Goal: Answer question/provide support: Answer question/provide support

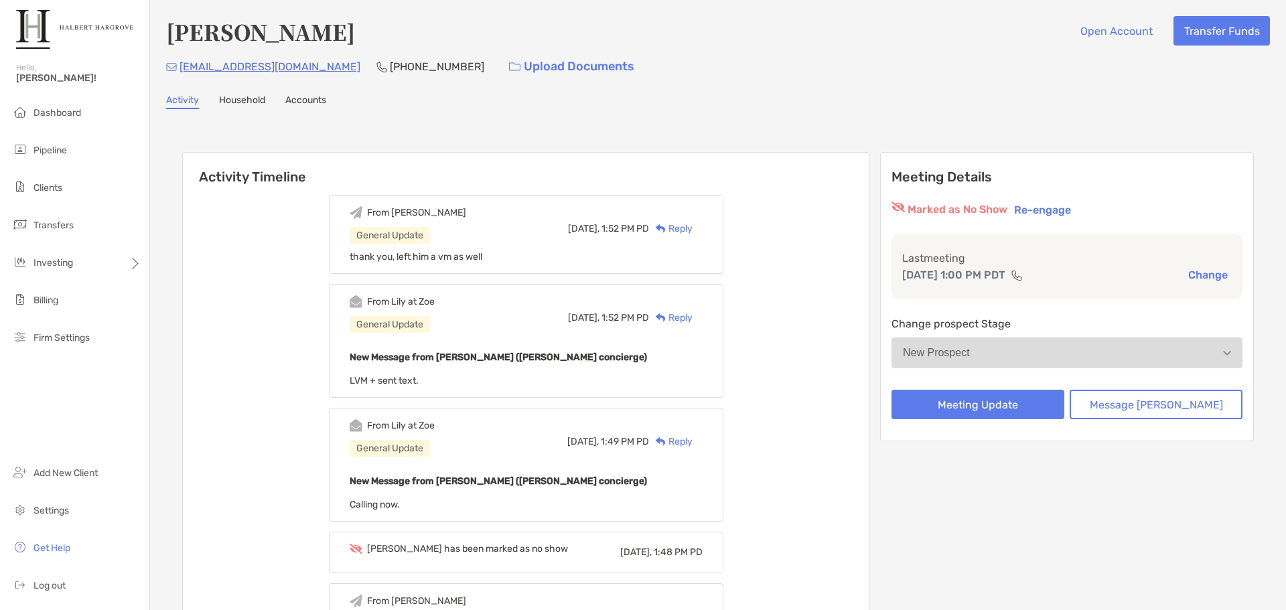
click at [559, 119] on div "[PERSON_NAME] Open Account Transfer Funds [EMAIL_ADDRESS][DOMAIN_NAME] [PHONE_N…" at bounding box center [718, 539] width 1136 height 1078
click at [102, 156] on li "Pipeline" at bounding box center [74, 150] width 149 height 27
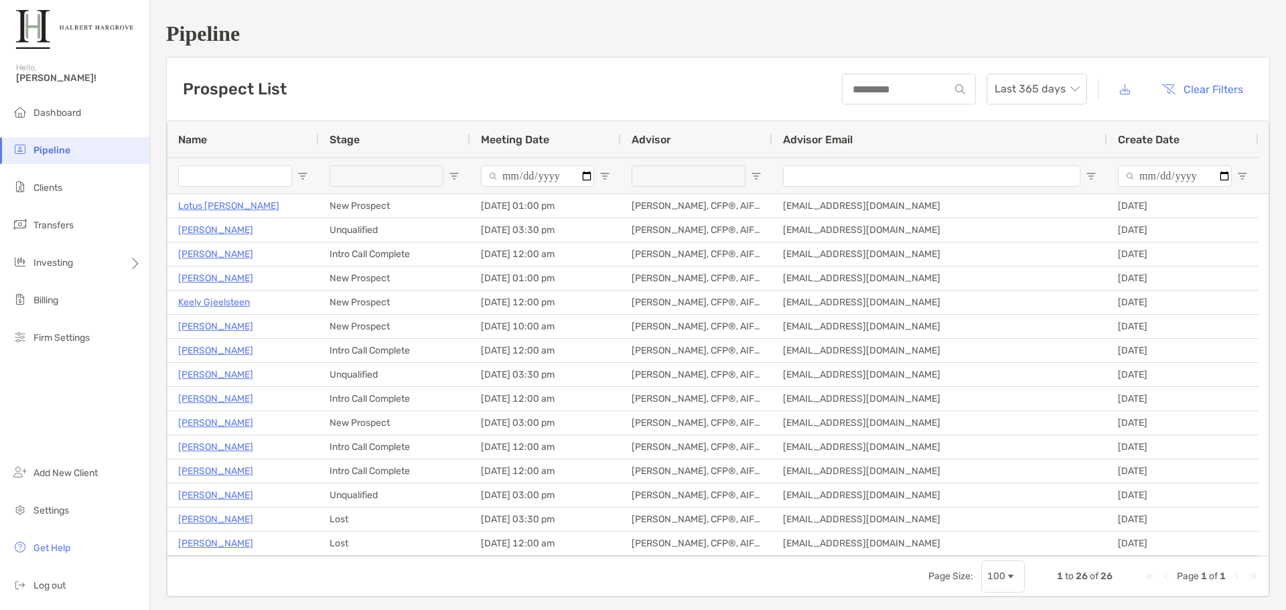
type input "**********"
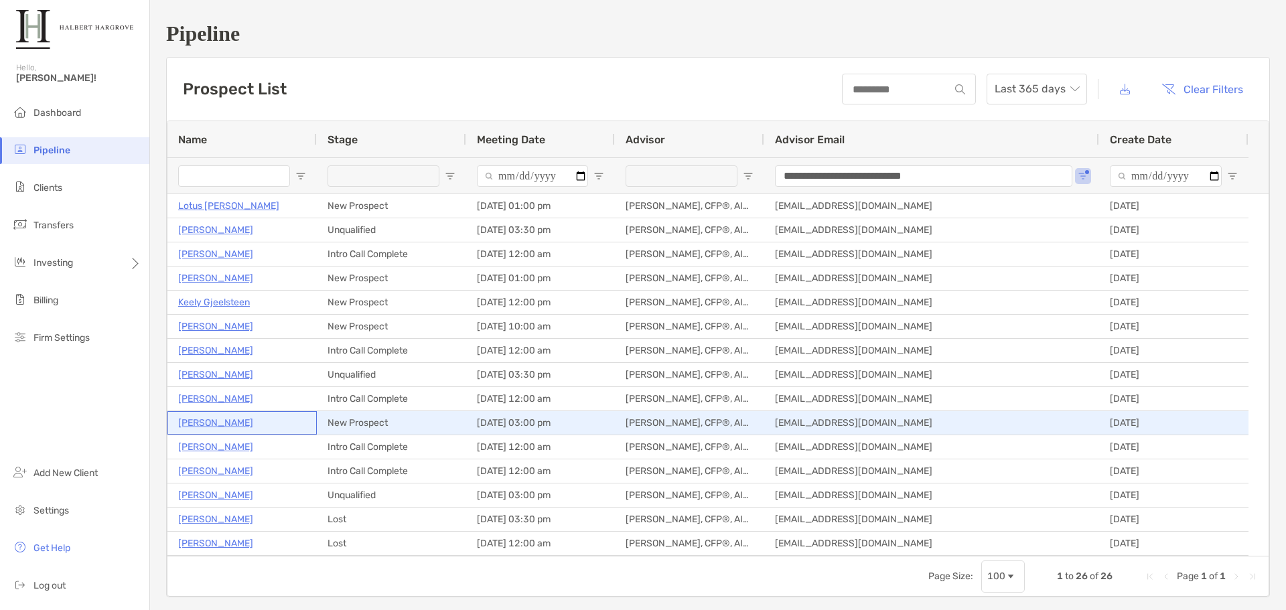
click at [213, 410] on p "[PERSON_NAME]" at bounding box center [215, 423] width 75 height 17
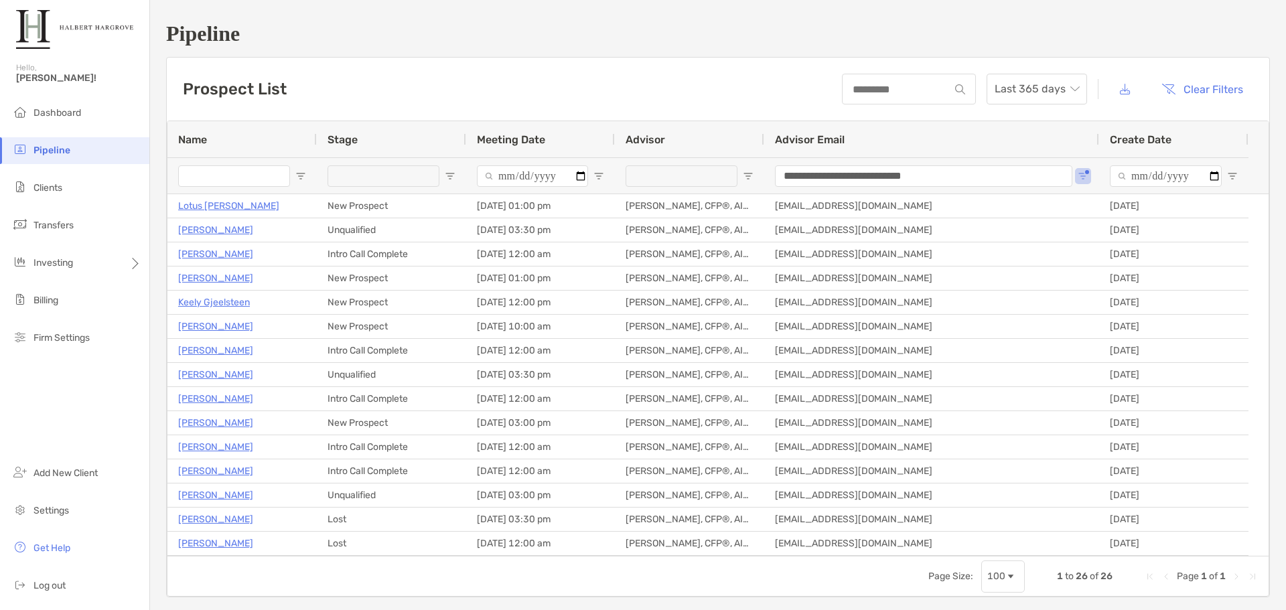
click at [460, 78] on div "Prospect List Last 365 days Clear Filters" at bounding box center [718, 89] width 1102 height 63
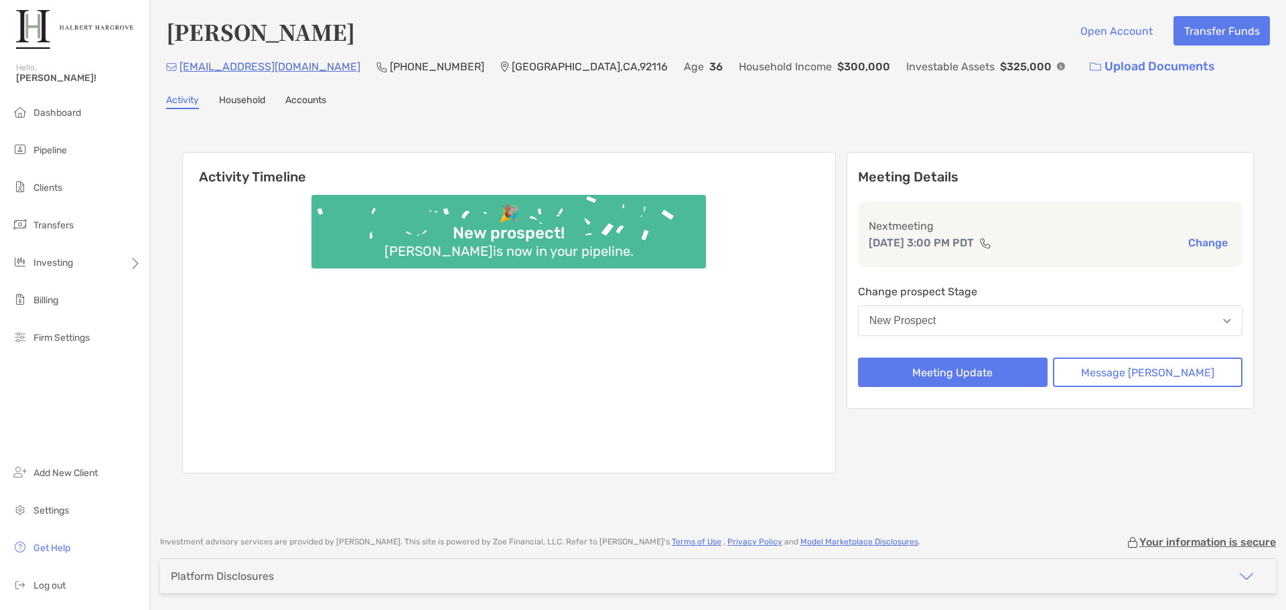
click at [639, 113] on div "[PERSON_NAME] Open Account Transfer Funds [EMAIL_ADDRESS][DOMAIN_NAME] (614) 35…" at bounding box center [718, 261] width 1136 height 522
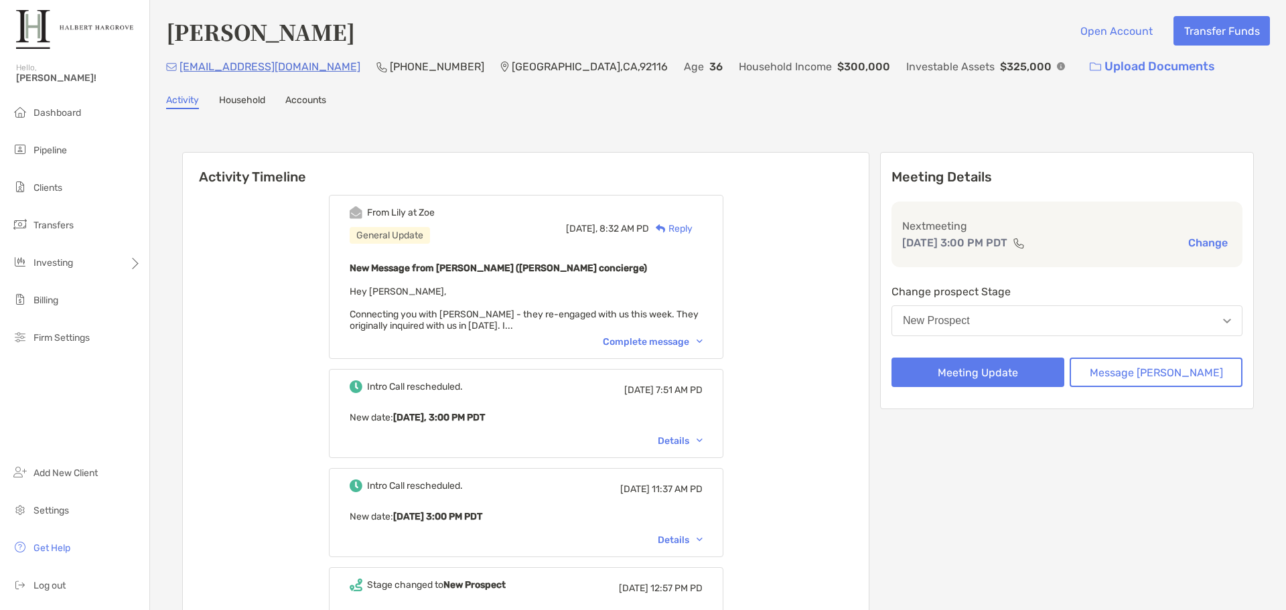
click at [665, 351] on div "From [PERSON_NAME] at [PERSON_NAME] General Update [DATE], 8:32 AM PD Reply New…" at bounding box center [526, 277] width 395 height 164
click at [668, 341] on div "Complete message" at bounding box center [653, 341] width 100 height 11
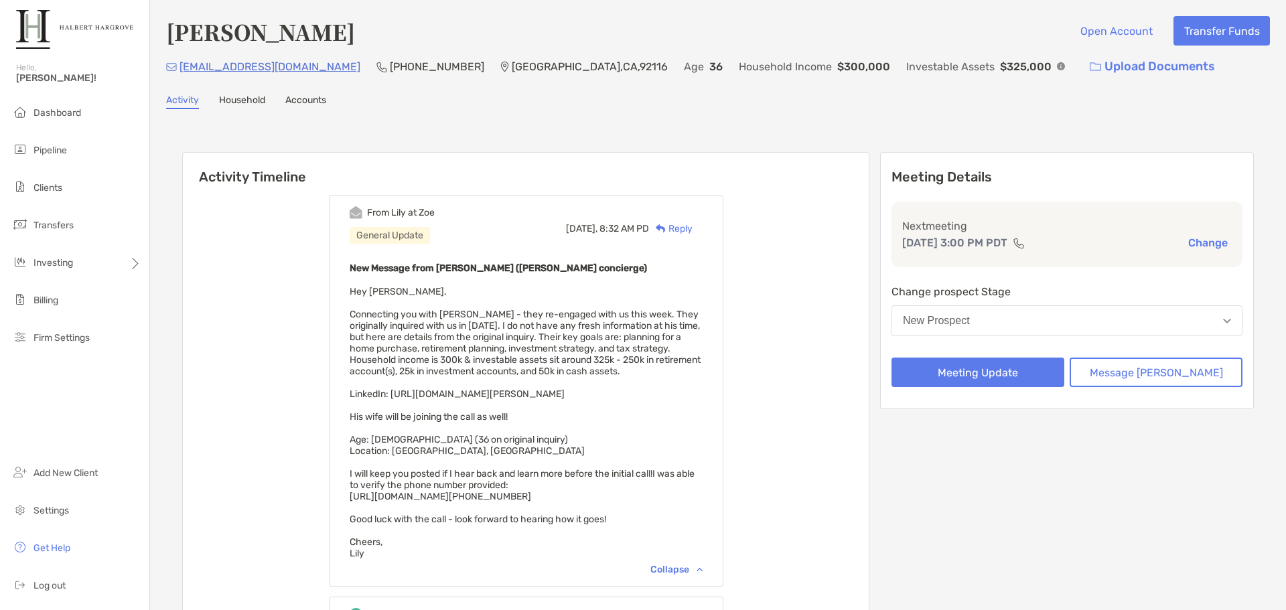
click at [770, 350] on div "From [PERSON_NAME] at [PERSON_NAME] General Update [DATE], 8:32 AM PD Reply New…" at bounding box center [526, 581] width 686 height 792
click at [822, 109] on div "Activity Household Accounts" at bounding box center [718, 101] width 1104 height 15
click at [1057, 65] on img at bounding box center [1061, 66] width 8 height 8
click at [929, 52] on div "[PERSON_NAME] Open Account Transfer Funds [EMAIL_ADDRESS][DOMAIN_NAME] (614) 35…" at bounding box center [718, 48] width 1104 height 65
click at [888, 133] on div "Activity Timeline From Lily at [PERSON_NAME] General Update [DATE], 8:32 AM PD …" at bounding box center [718, 566] width 1104 height 887
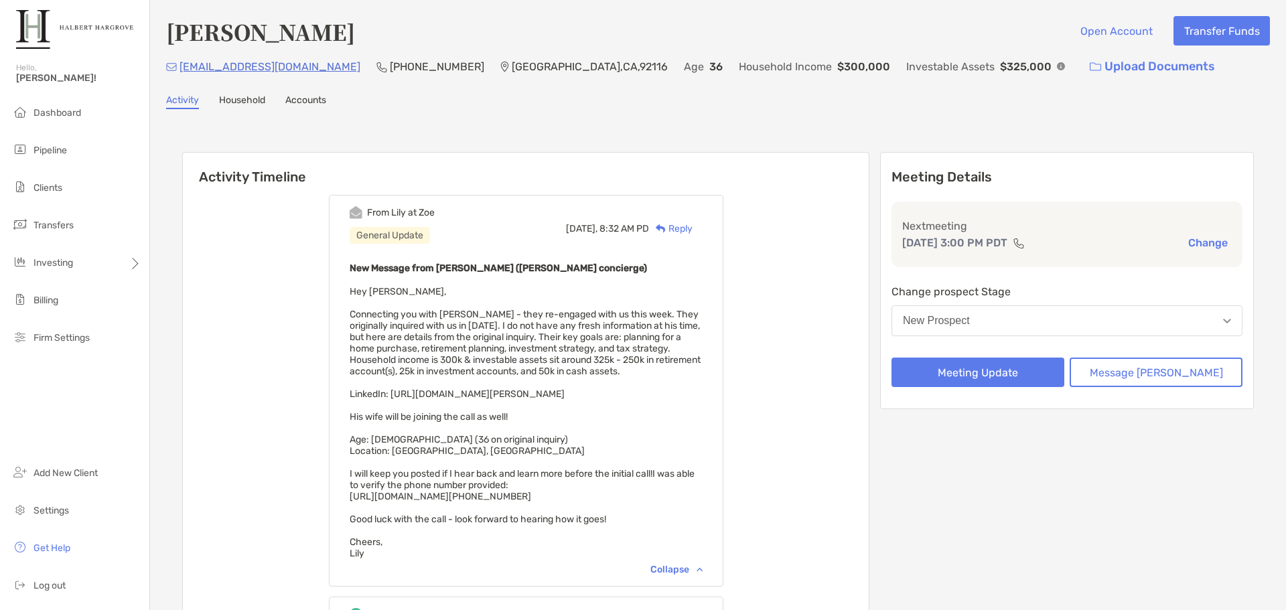
click at [812, 116] on div "[PERSON_NAME] Open Account Transfer Funds [EMAIL_ADDRESS][DOMAIN_NAME] (614) 35…" at bounding box center [718, 513] width 1136 height 1026
click at [753, 151] on div "Activity Timeline From Lily at [PERSON_NAME] General Update [DATE], 8:32 AM PD …" at bounding box center [718, 566] width 1072 height 855
drag, startPoint x: 665, startPoint y: 115, endPoint x: 662, endPoint y: 265, distance: 150.1
click at [665, 115] on div "[PERSON_NAME] Open Account Transfer Funds [EMAIL_ADDRESS][DOMAIN_NAME] (614) 35…" at bounding box center [718, 513] width 1136 height 1026
click at [940, 116] on div "[PERSON_NAME] Open Account Transfer Funds [EMAIL_ADDRESS][DOMAIN_NAME] (614) 35…" at bounding box center [718, 513] width 1136 height 1026
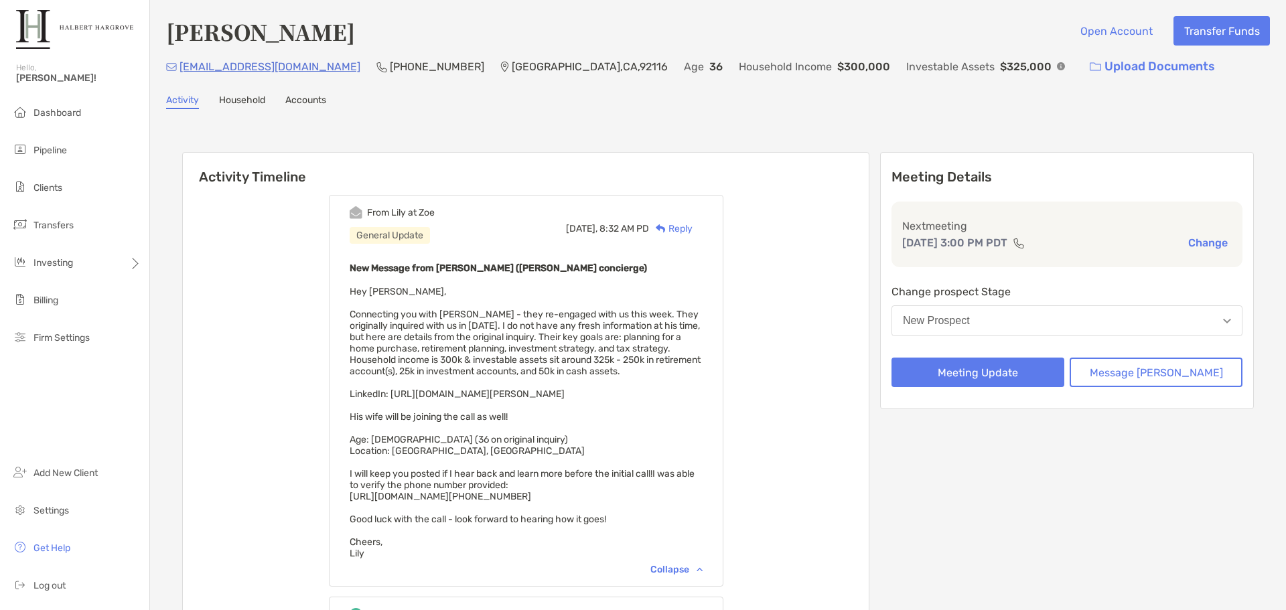
click at [532, 94] on div "Activity Household Accounts" at bounding box center [718, 101] width 1104 height 15
click at [1055, 115] on div "[PERSON_NAME] Open Account Transfer Funds [EMAIL_ADDRESS][DOMAIN_NAME] (614) 35…" at bounding box center [718, 513] width 1136 height 1026
click at [910, 129] on div "Activity Timeline From Lily at [PERSON_NAME] General Update [DATE], 8:32 AM PD …" at bounding box center [718, 566] width 1104 height 887
click at [737, 110] on div "[PERSON_NAME] Open Account Transfer Funds [EMAIL_ADDRESS][DOMAIN_NAME] (614) 35…" at bounding box center [718, 513] width 1136 height 1026
click at [868, 136] on div "Activity Timeline From Lily at [PERSON_NAME] General Update [DATE], 8:32 AM PD …" at bounding box center [718, 566] width 1104 height 887
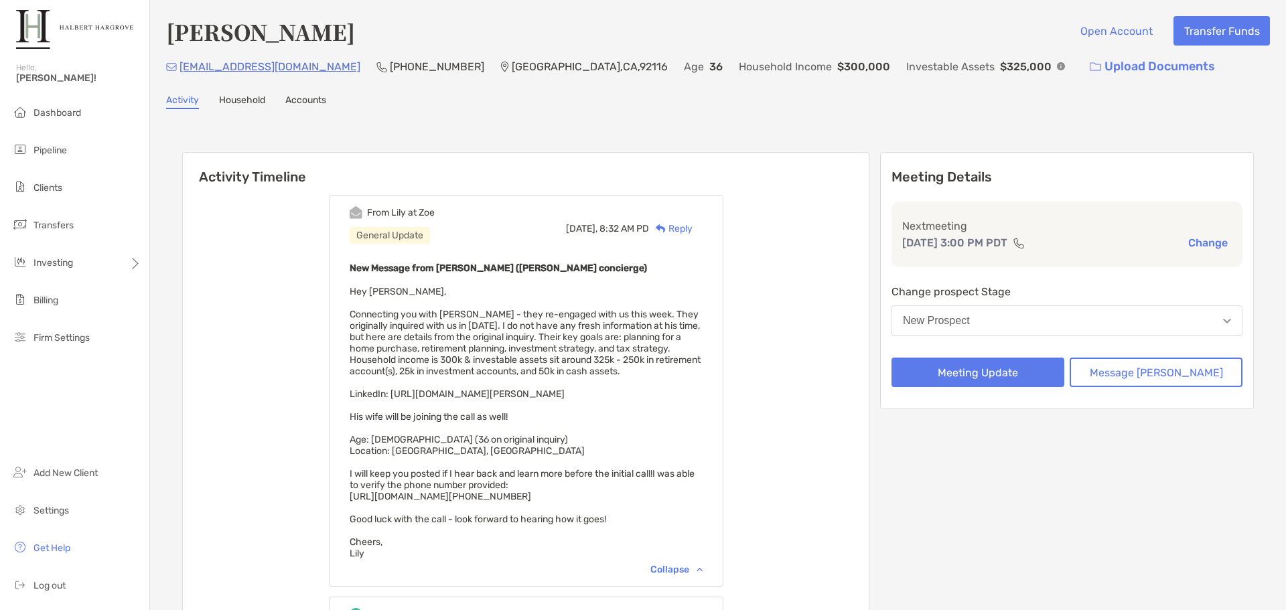
click at [634, 126] on div "Activity Timeline From Lily at [PERSON_NAME] General Update [DATE], 8:32 AM PD …" at bounding box center [718, 566] width 1104 height 887
click at [401, 106] on div "Activity Household Accounts" at bounding box center [718, 101] width 1104 height 15
drag, startPoint x: 323, startPoint y: 34, endPoint x: 171, endPoint y: 30, distance: 152.1
click at [163, 35] on div "[PERSON_NAME] Open Account Transfer Funds [EMAIL_ADDRESS][DOMAIN_NAME] (614) 35…" at bounding box center [718, 513] width 1136 height 1026
click at [695, 126] on div "Activity Timeline From Lily at [PERSON_NAME] General Update [DATE], 8:32 AM PD …" at bounding box center [718, 566] width 1104 height 887
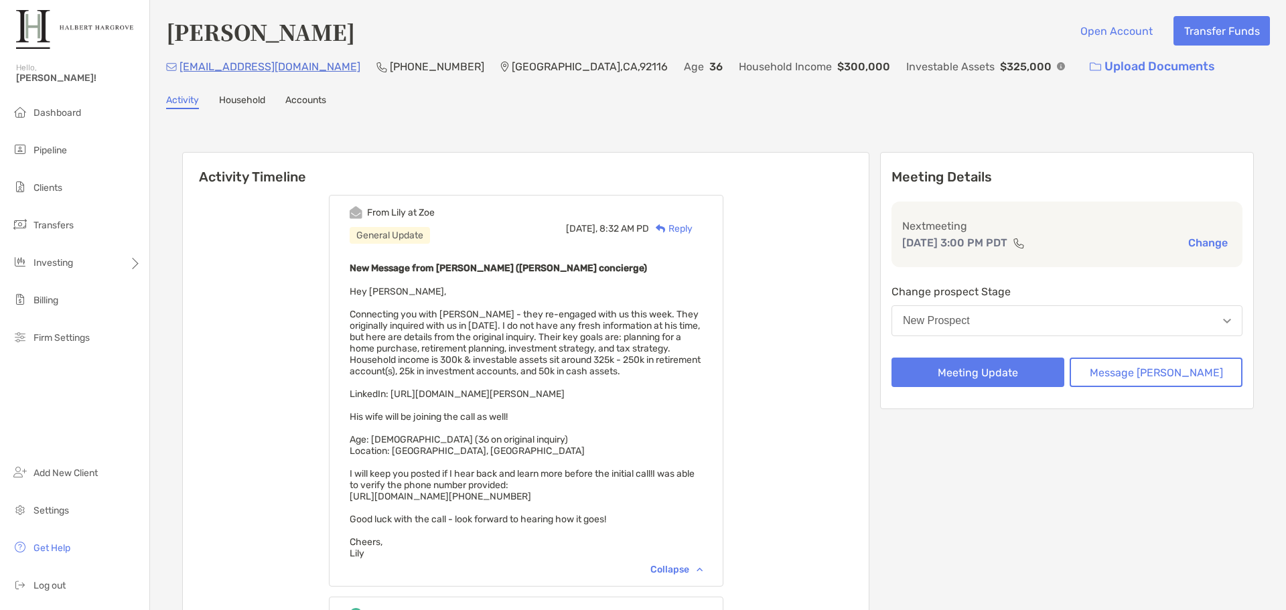
click at [818, 246] on div "From [PERSON_NAME] at [PERSON_NAME] General Update [DATE], 8:32 AM PD Reply New…" at bounding box center [526, 581] width 686 height 792
click at [722, 133] on div "Activity Timeline From Lily at [PERSON_NAME] General Update [DATE], 8:32 AM PD …" at bounding box center [718, 566] width 1104 height 887
click at [806, 135] on div "Activity Timeline From Lily at [PERSON_NAME] General Update [DATE], 8:32 AM PD …" at bounding box center [718, 566] width 1104 height 887
click at [902, 19] on div "[PERSON_NAME] Open Account Transfer Funds" at bounding box center [718, 31] width 1104 height 31
click at [474, 138] on div "Activity Timeline From Lily at [PERSON_NAME] General Update [DATE], 8:32 AM PD …" at bounding box center [718, 566] width 1104 height 887
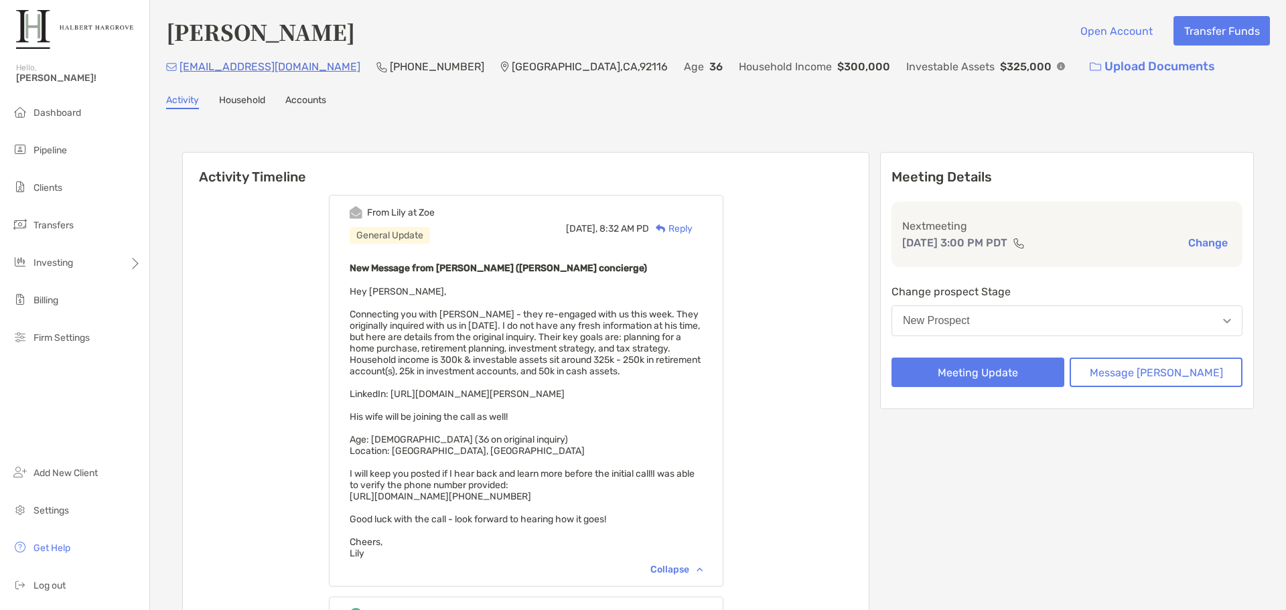
click at [318, 44] on div "[PERSON_NAME] Open Account Transfer Funds" at bounding box center [718, 31] width 1104 height 31
click at [631, 136] on div "Activity Timeline From Lily at [PERSON_NAME] General Update [DATE], 8:32 AM PD …" at bounding box center [718, 566] width 1104 height 887
click at [869, 310] on div "From [PERSON_NAME] at [PERSON_NAME] General Update [DATE], 8:32 AM PD Reply New…" at bounding box center [526, 581] width 686 height 792
click at [1006, 368] on button "Meeting Update" at bounding box center [977, 372] width 173 height 29
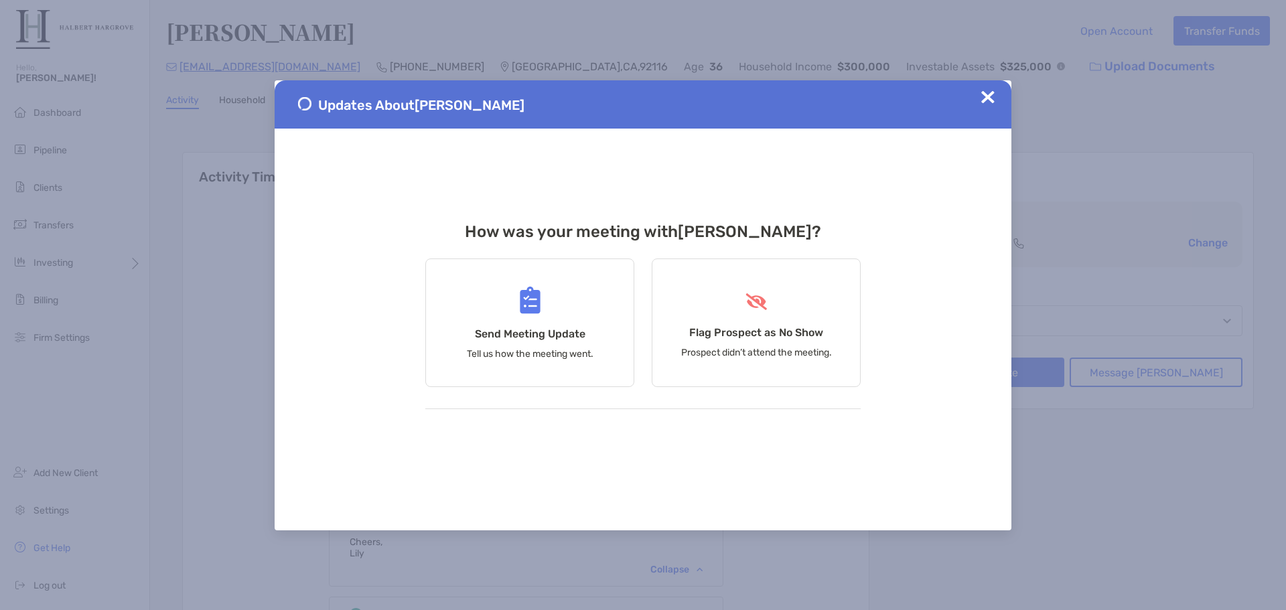
click at [989, 99] on img at bounding box center [987, 96] width 13 height 13
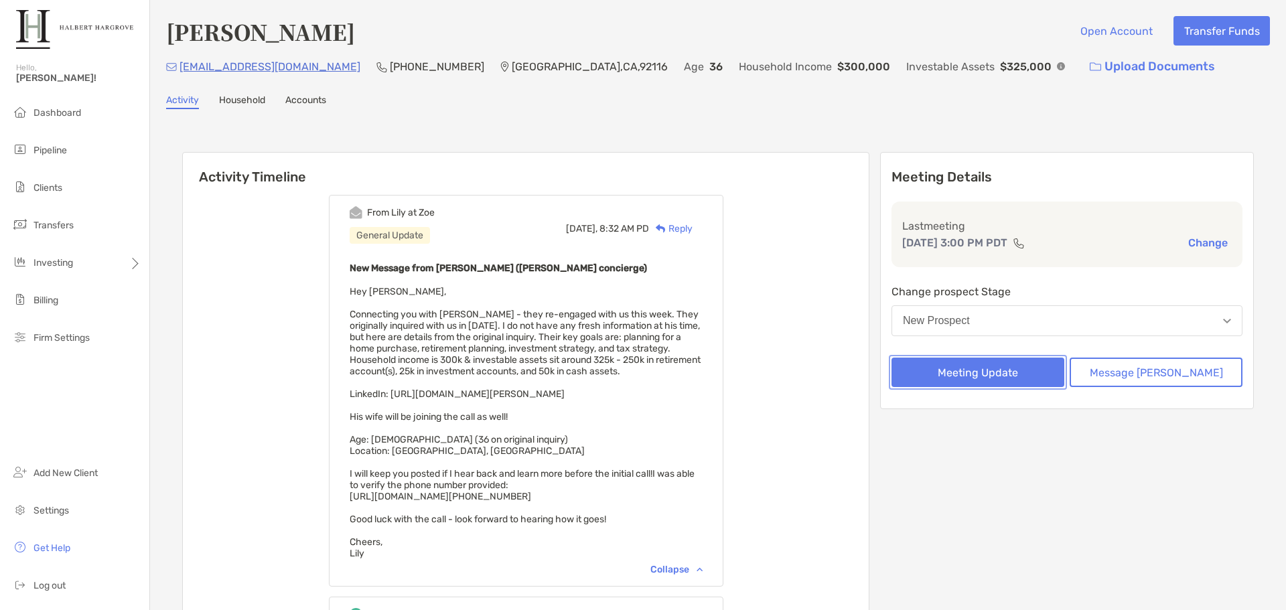
click at [998, 366] on button "Meeting Update" at bounding box center [977, 372] width 173 height 29
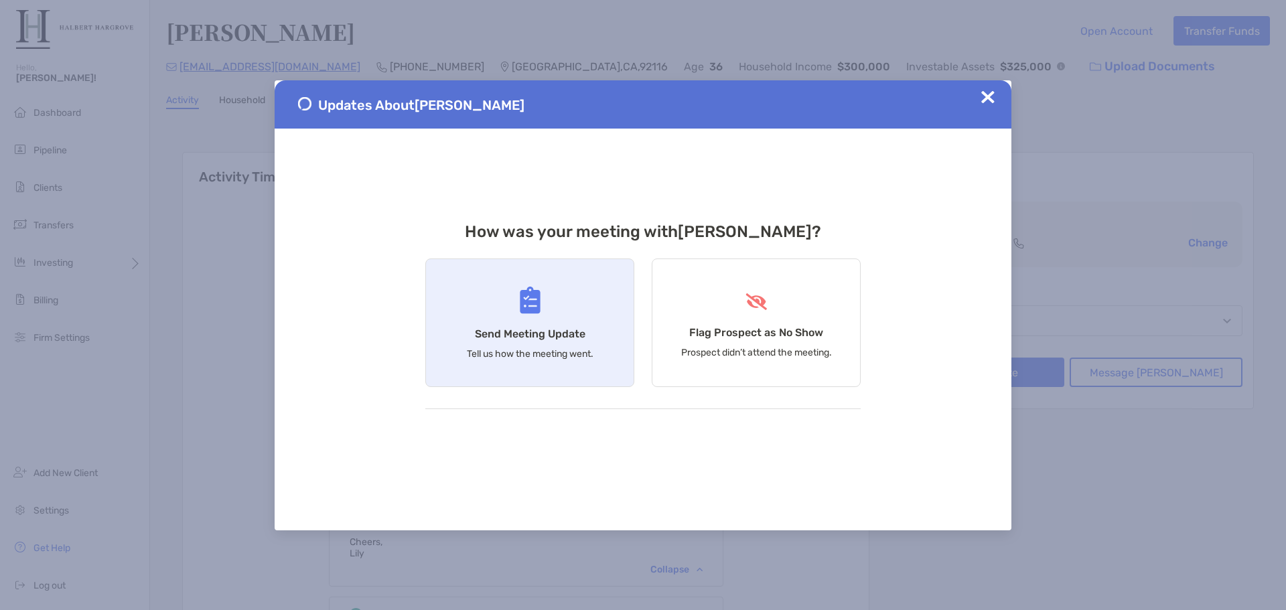
click at [574, 320] on div "Send Meeting Update Tell us how the meeting went." at bounding box center [529, 323] width 209 height 129
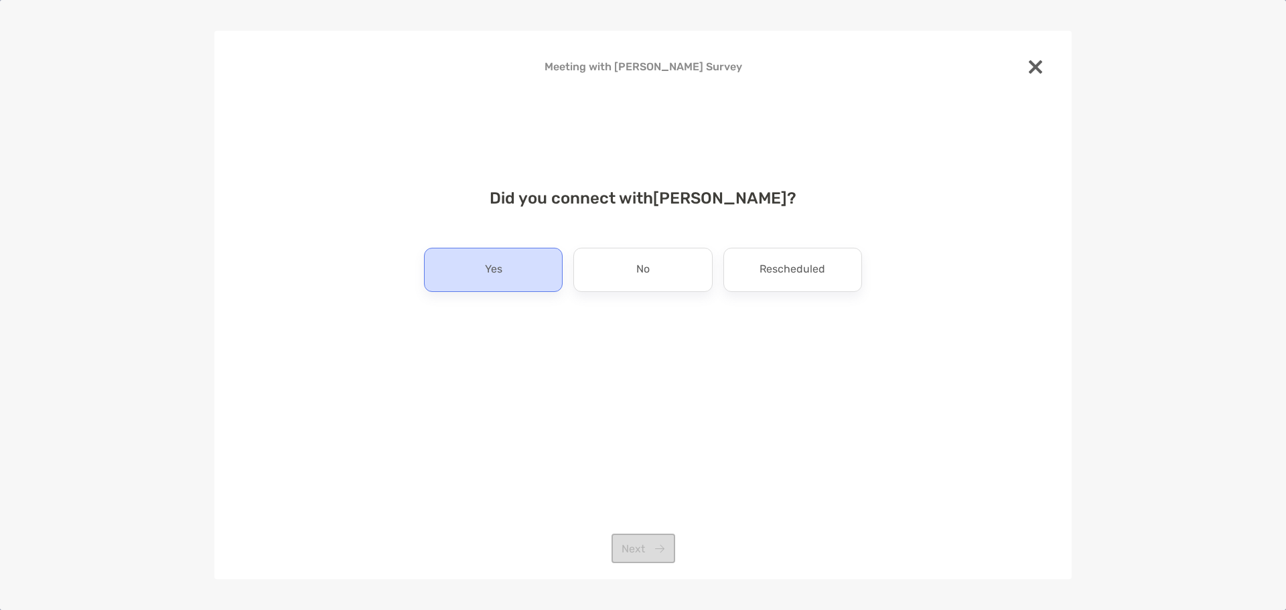
click at [511, 287] on div "Yes" at bounding box center [493, 270] width 139 height 44
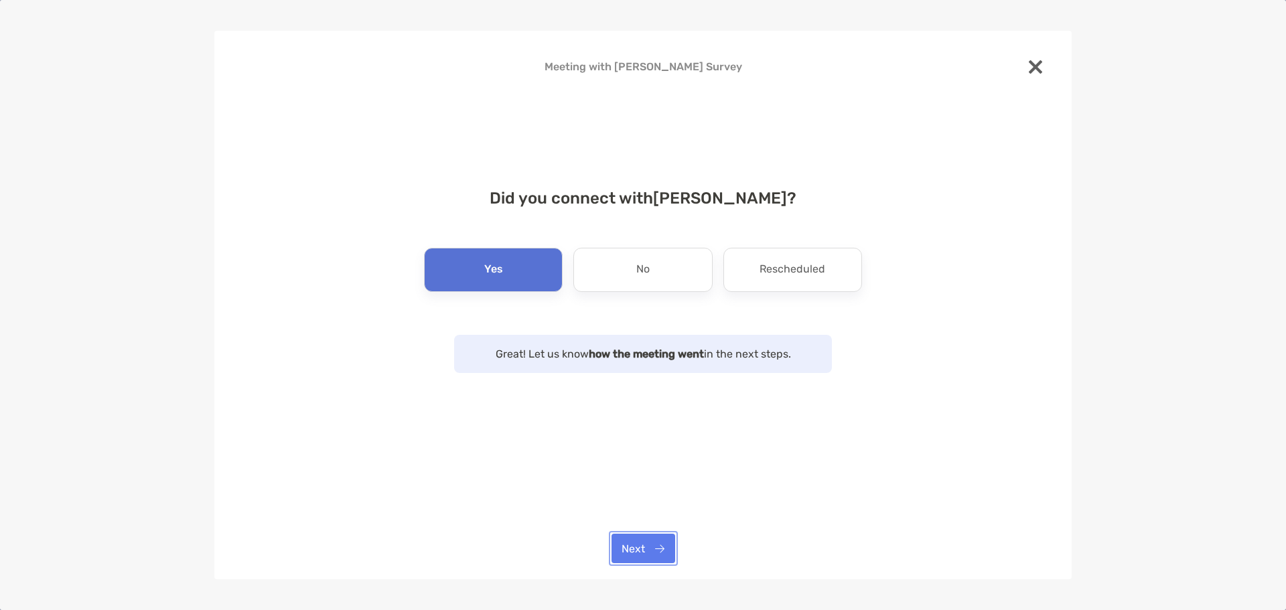
click at [660, 541] on button "Next" at bounding box center [644, 548] width 64 height 29
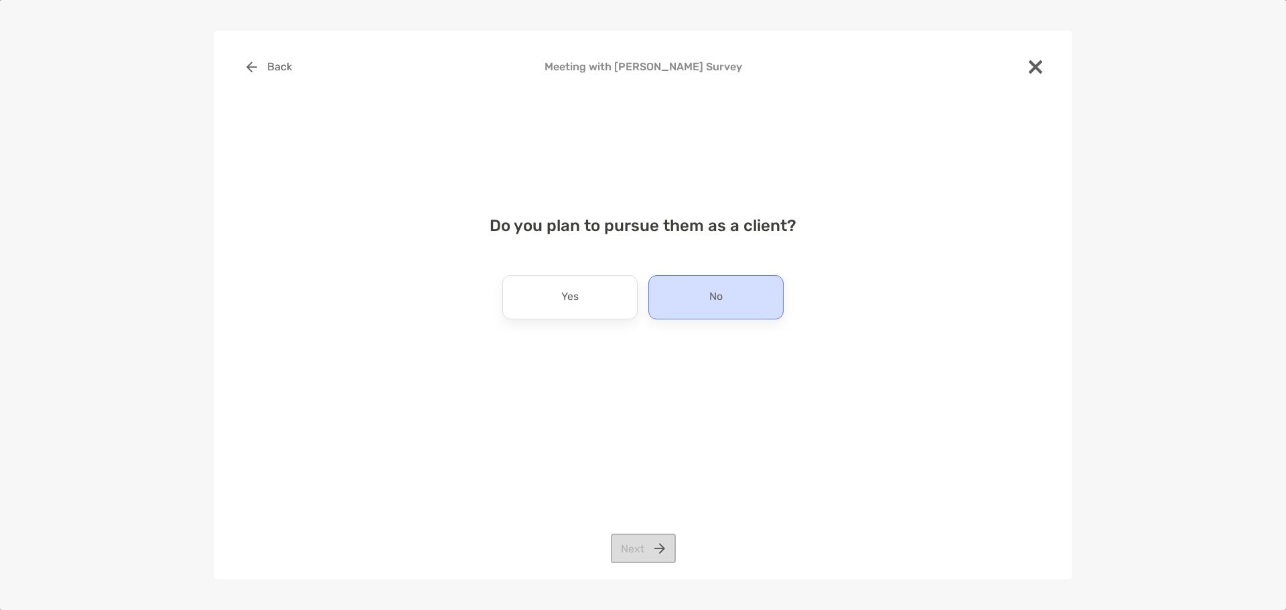
click at [709, 289] on p "No" at bounding box center [715, 297] width 13 height 21
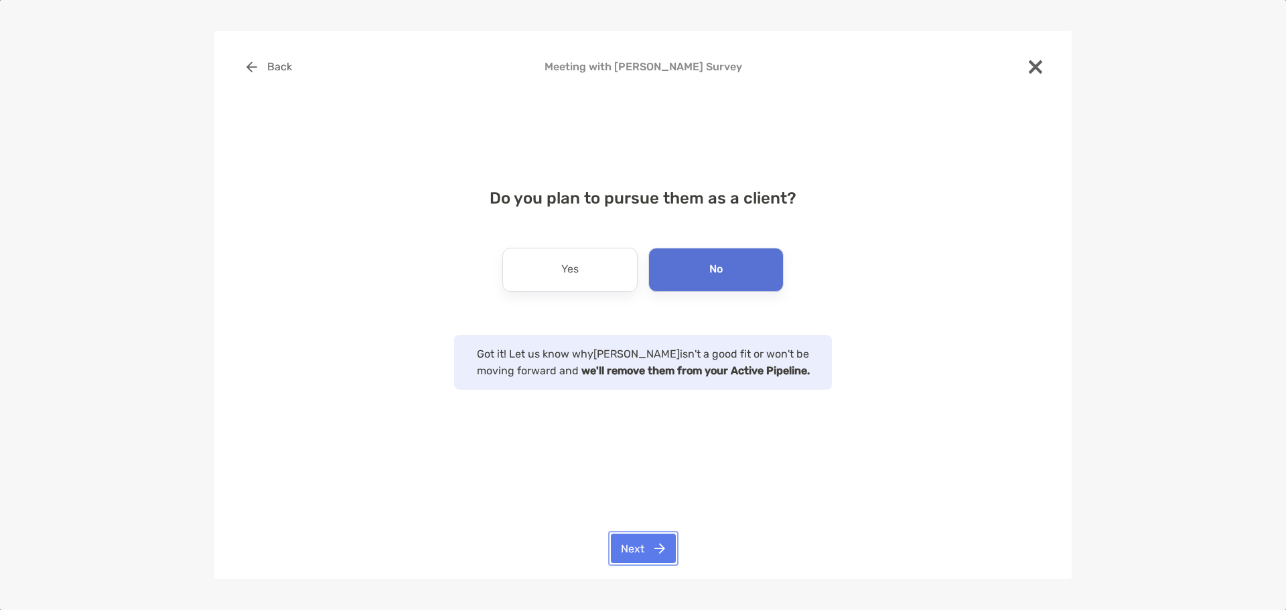
click at [657, 542] on button "Next" at bounding box center [643, 548] width 65 height 29
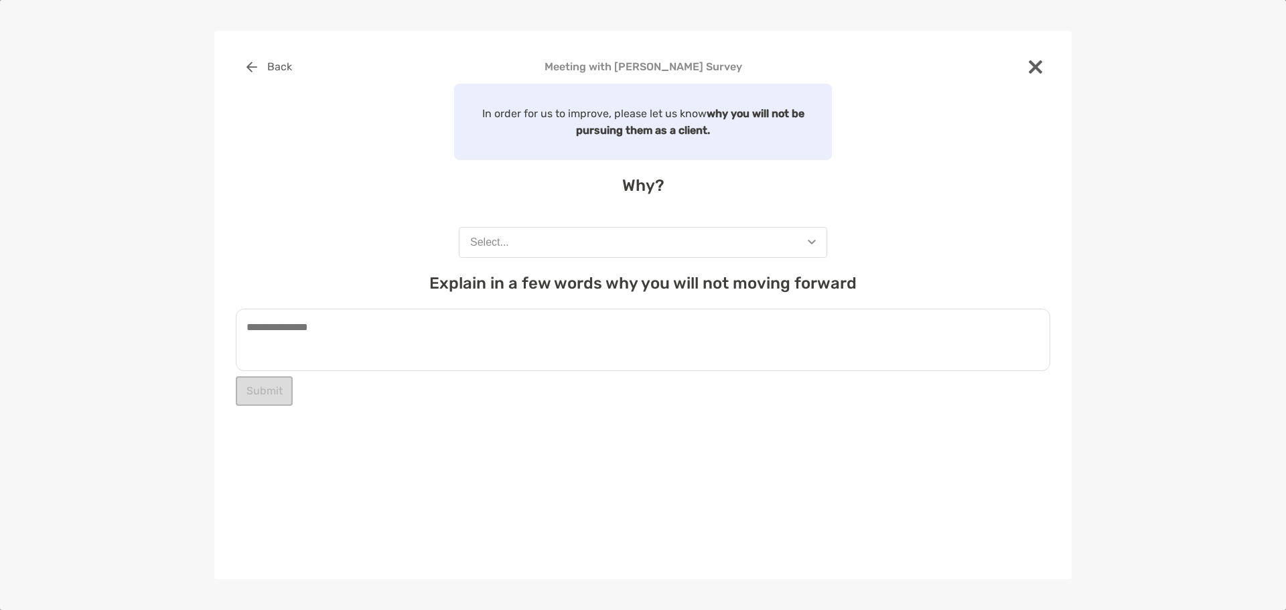
click at [666, 244] on button "Select..." at bounding box center [643, 242] width 368 height 31
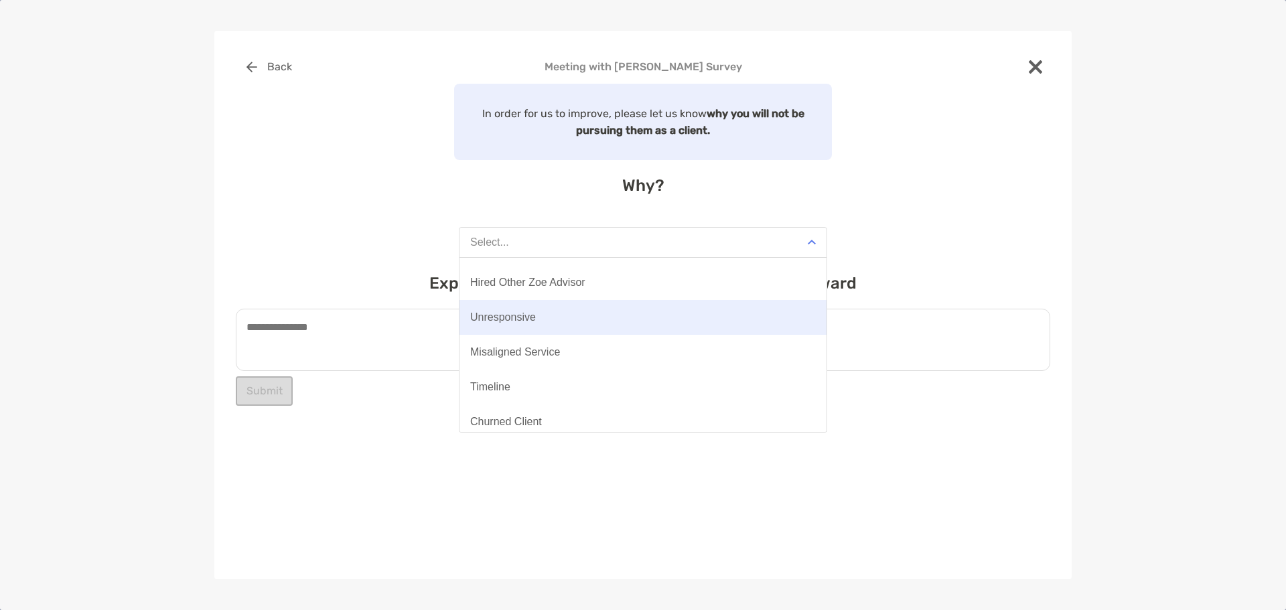
scroll to position [104, 0]
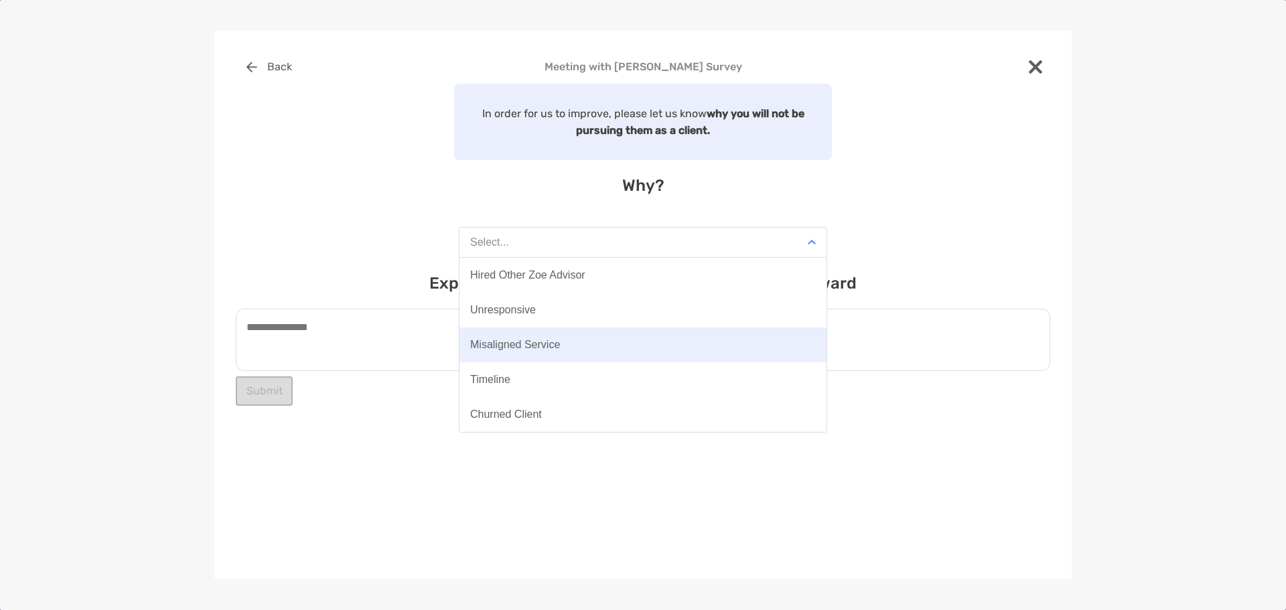
click at [560, 352] on button "Misaligned Service" at bounding box center [642, 345] width 367 height 35
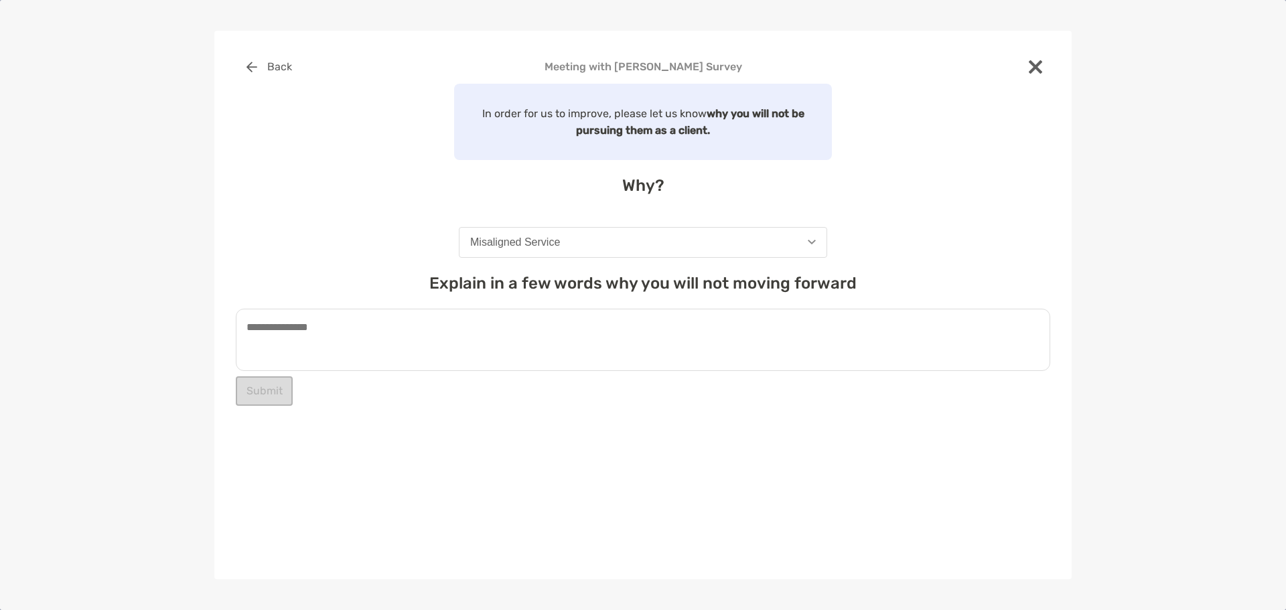
click at [561, 336] on textarea at bounding box center [643, 340] width 814 height 62
type textarea "*"
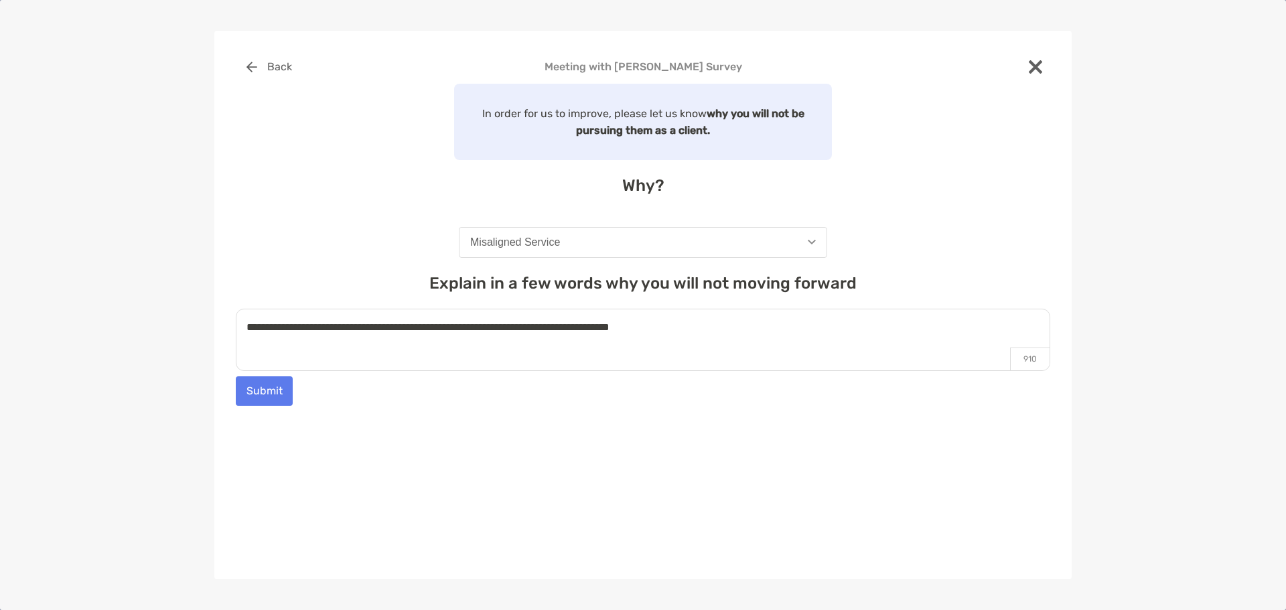
click at [321, 324] on textarea "**********" at bounding box center [643, 340] width 814 height 62
click at [612, 328] on textarea "**********" at bounding box center [643, 340] width 814 height 62
click at [691, 332] on textarea "**********" at bounding box center [643, 340] width 814 height 62
click at [900, 319] on textarea "**********" at bounding box center [643, 340] width 814 height 62
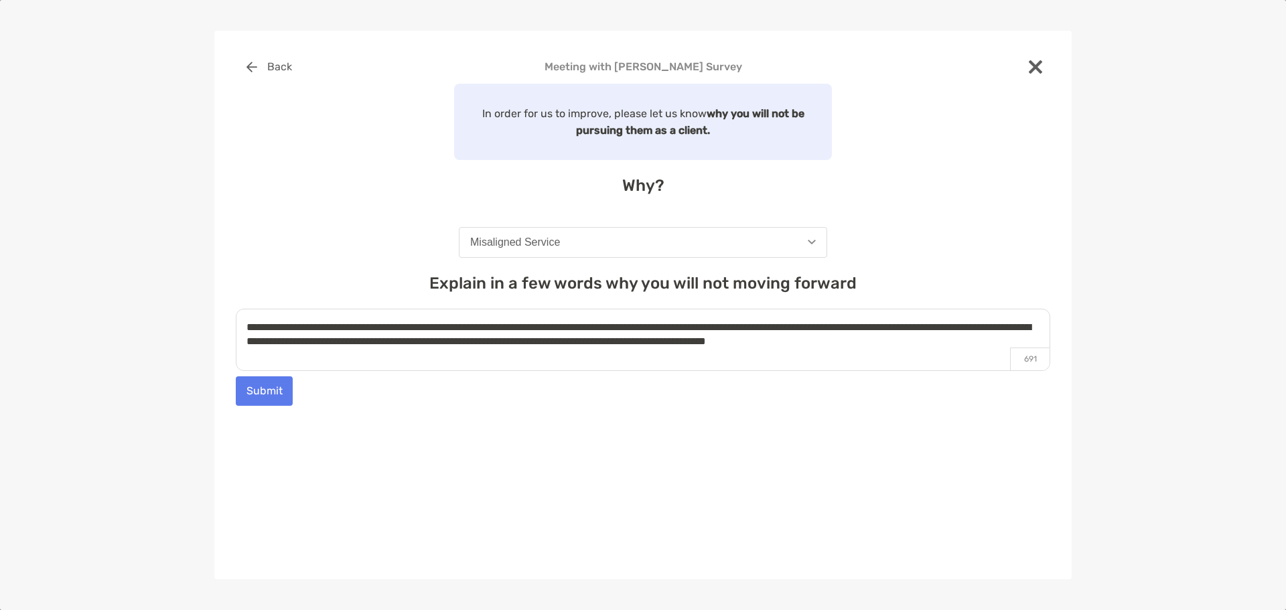
drag, startPoint x: 616, startPoint y: 348, endPoint x: 591, endPoint y: 311, distance: 43.8
click at [609, 332] on textarea "**********" at bounding box center [643, 340] width 814 height 62
type textarea "**********"
click at [362, 214] on div "Why? Misaligned Service" at bounding box center [643, 217] width 814 height 82
click at [264, 382] on button "Submit" at bounding box center [264, 390] width 57 height 29
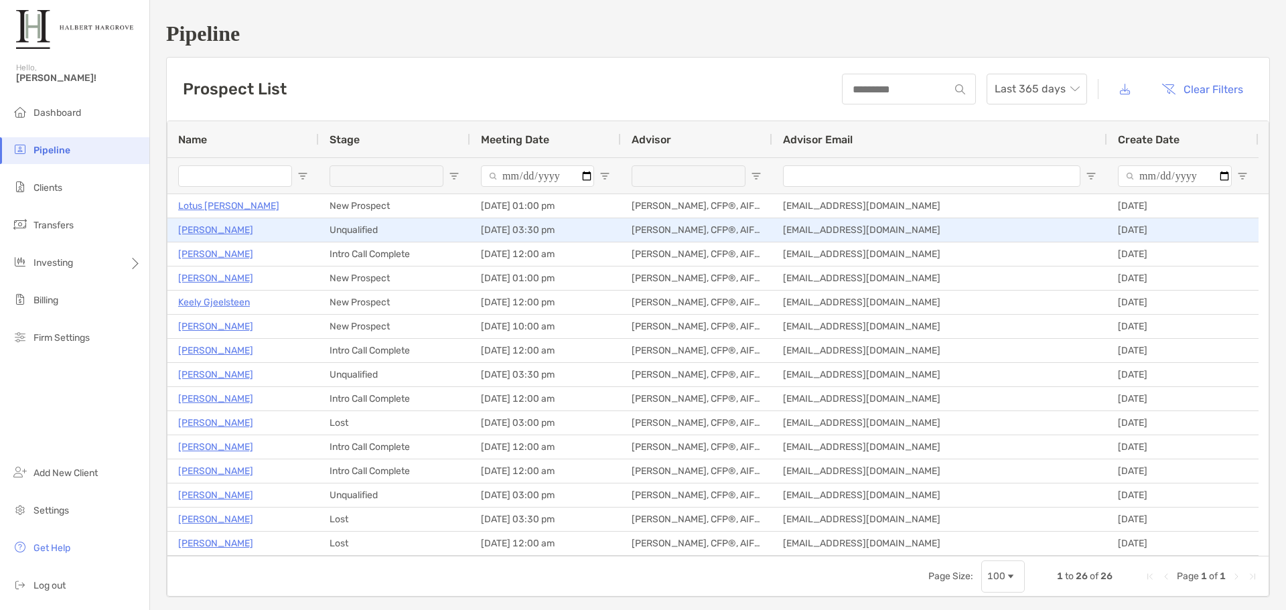
type input "**********"
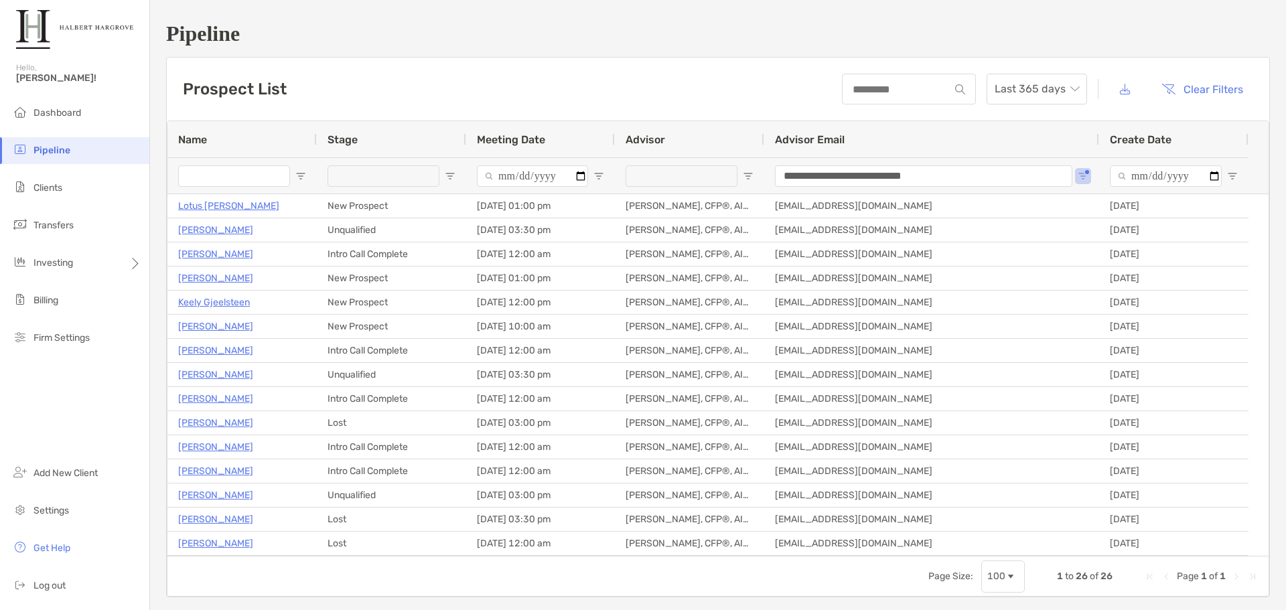
click at [560, 39] on h1 "Pipeline" at bounding box center [718, 33] width 1104 height 25
